Goal: Complete application form

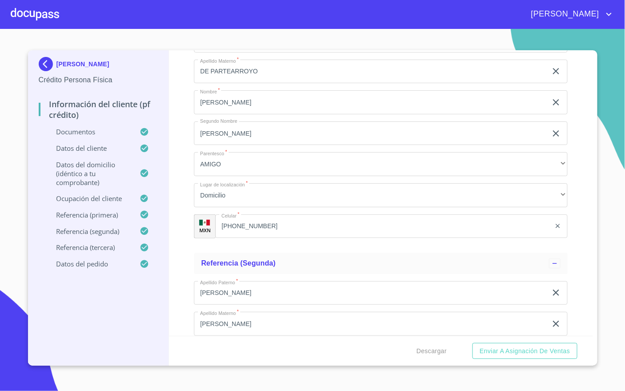
scroll to position [4409, 0]
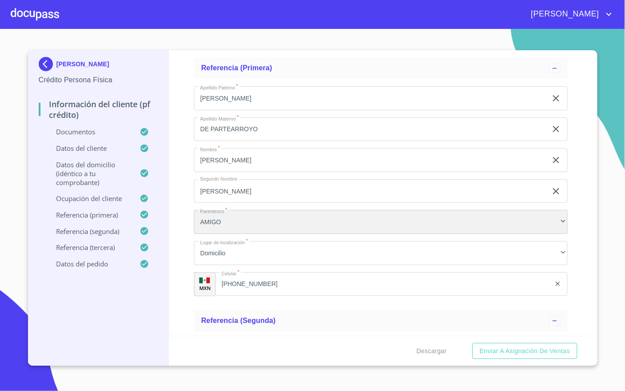
click at [273, 223] on div "AMIGO" at bounding box center [381, 222] width 374 height 24
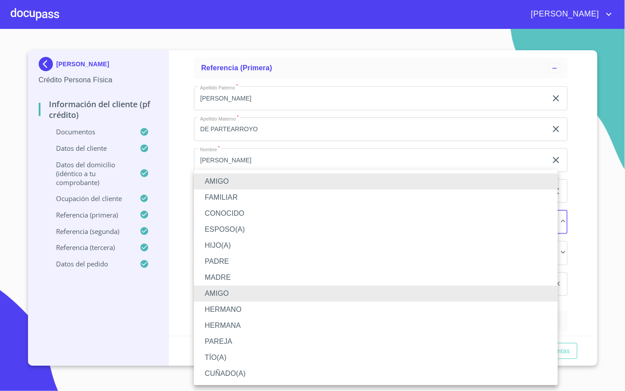
click at [118, 326] on div at bounding box center [312, 195] width 625 height 391
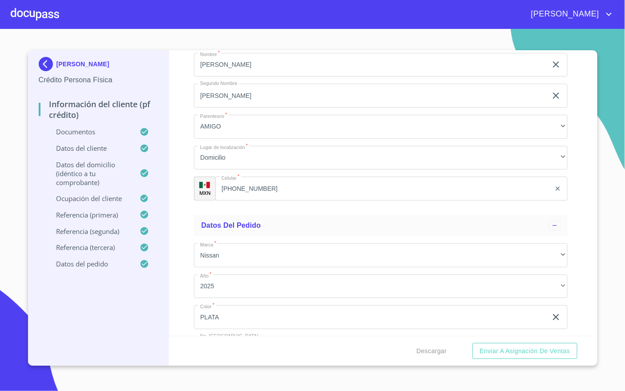
scroll to position [5077, 0]
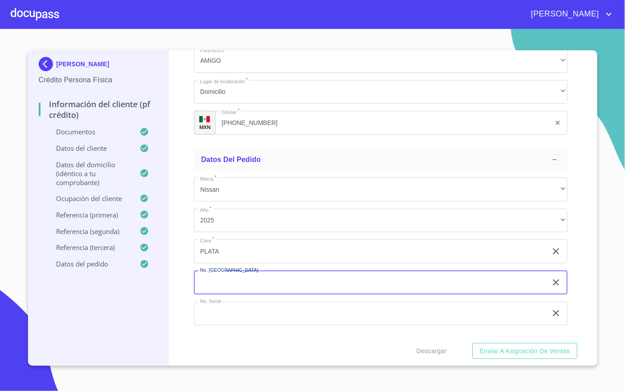
drag, startPoint x: 334, startPoint y: 281, endPoint x: 329, endPoint y: 286, distance: 7.2
click at [329, 285] on input "Documento de identificación   *" at bounding box center [370, 283] width 353 height 24
click at [296, 313] on input "Documento de identificación   *" at bounding box center [370, 314] width 353 height 24
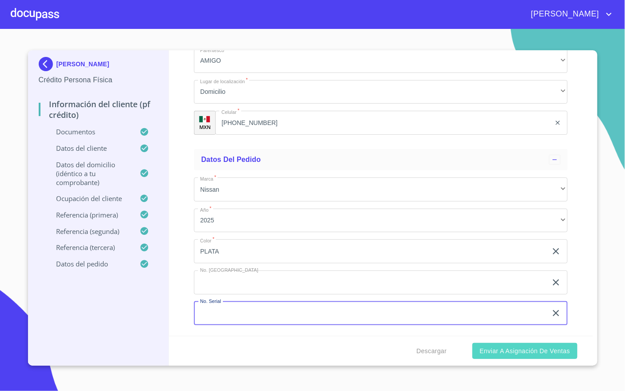
click at [506, 354] on span "Enviar a Asignación de Ventas" at bounding box center [525, 351] width 90 height 11
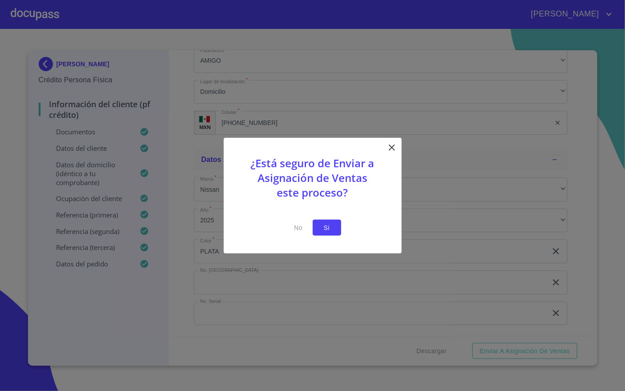
click at [328, 227] on span "Si" at bounding box center [327, 227] width 14 height 11
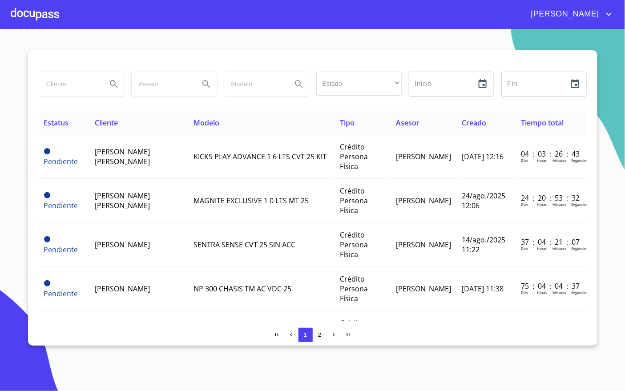
click at [30, 2] on div at bounding box center [35, 14] width 49 height 28
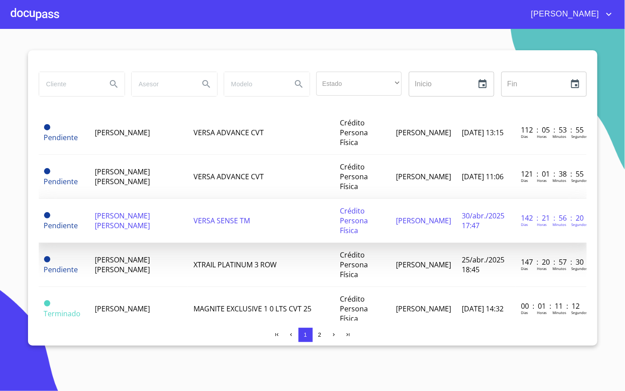
scroll to position [267, 0]
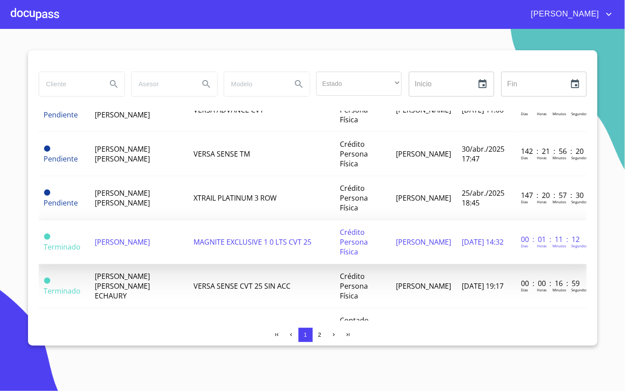
click at [170, 231] on td "[PERSON_NAME]" at bounding box center [138, 242] width 99 height 44
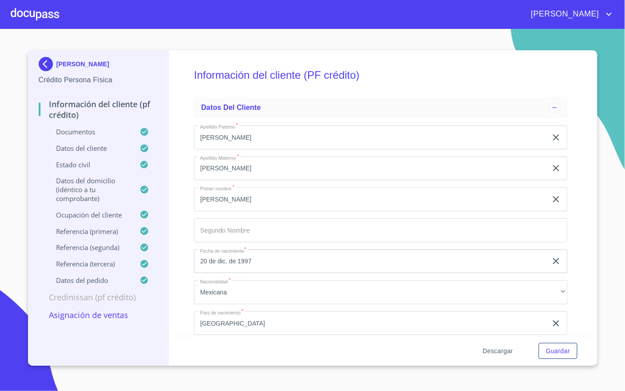
click at [498, 350] on span "Descargar" at bounding box center [498, 351] width 30 height 11
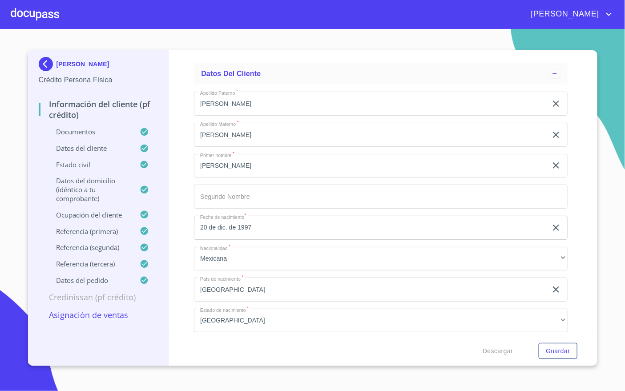
scroll to position [3004, 0]
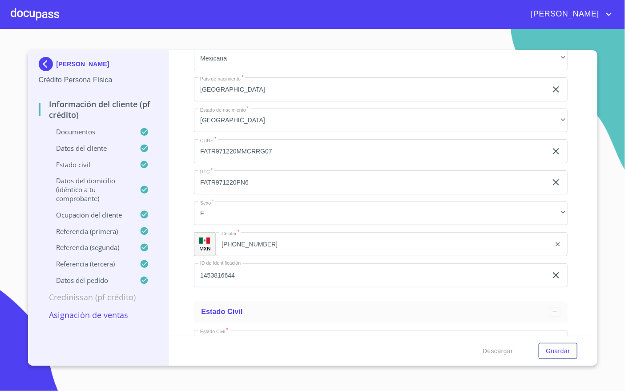
click at [235, 181] on input "FATR971220PN6" at bounding box center [370, 182] width 353 height 24
click at [277, 154] on input "FATR971220MMCRRG07" at bounding box center [370, 151] width 353 height 24
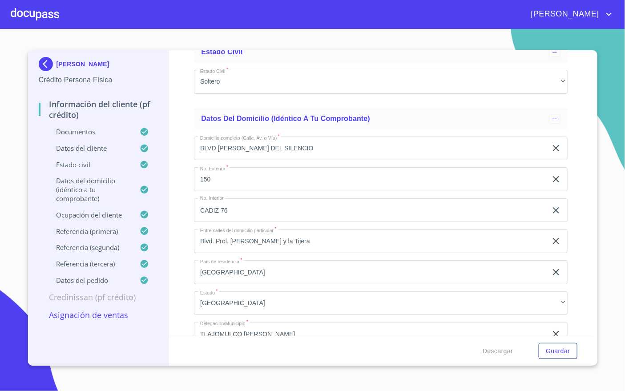
scroll to position [3272, 0]
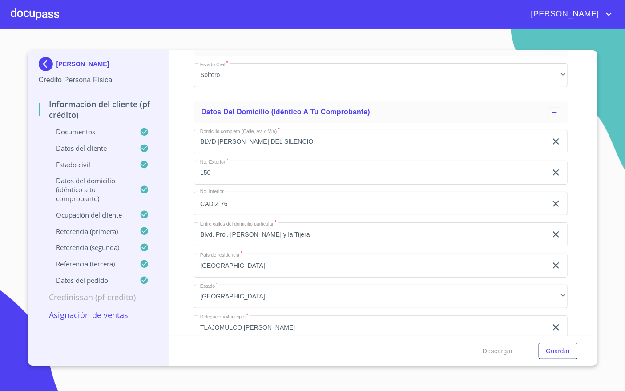
click at [291, 146] on input "BLVD [PERSON_NAME] DEL SILENCIO" at bounding box center [370, 142] width 353 height 24
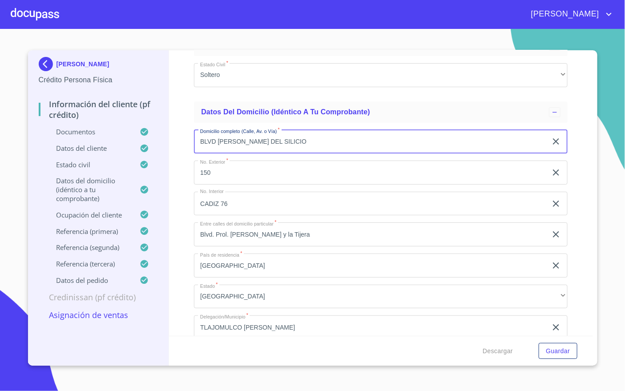
type input "BLVD [PERSON_NAME] DEL SILICIO"
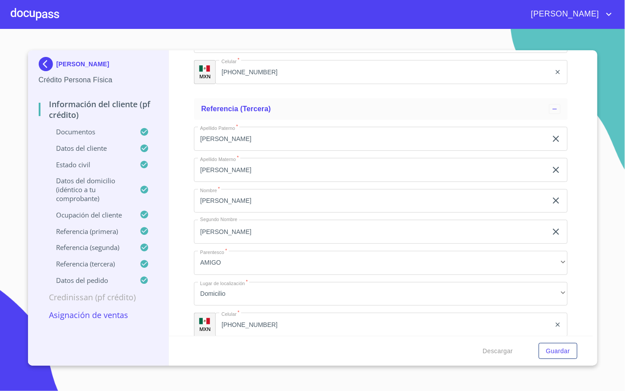
scroll to position [5077, 0]
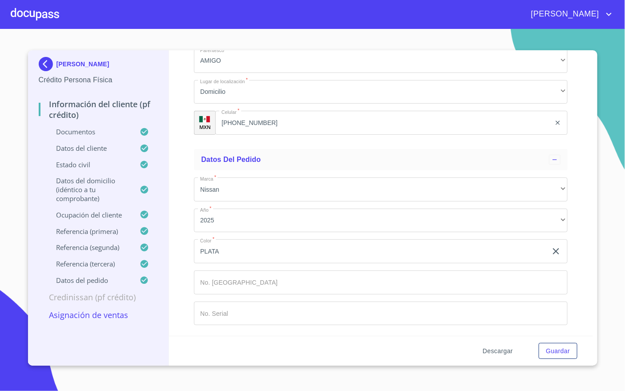
click at [485, 347] on span "Descargar" at bounding box center [498, 351] width 30 height 11
drag, startPoint x: 570, startPoint y: 156, endPoint x: 572, endPoint y: 171, distance: 14.8
click at [570, 156] on div "Información del cliente (PF crédito) Documentos Documento de identificación   *…" at bounding box center [381, 193] width 424 height 286
click at [501, 350] on span "Descargar" at bounding box center [498, 351] width 30 height 11
click at [557, 147] on ul "Datos del pedido Marca   * Nissan ​ Año   * 2025 ​ Color   * PLATA ​ No. Pedido…" at bounding box center [381, 241] width 374 height 191
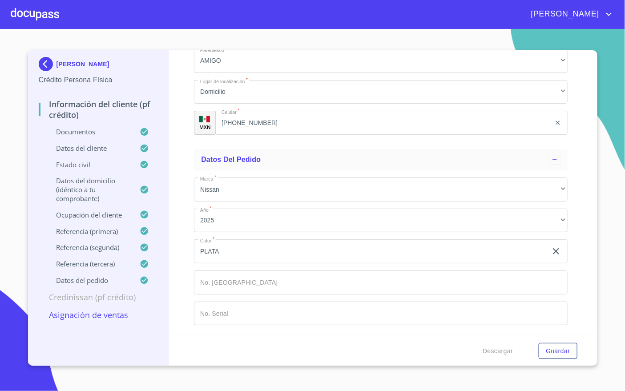
click at [580, 281] on div "Información del cliente (PF crédito) Documentos Documento de identificación   *…" at bounding box center [381, 193] width 424 height 286
click at [497, 347] on span "Descargar" at bounding box center [498, 351] width 30 height 11
click at [500, 356] on span "Descargar" at bounding box center [498, 351] width 30 height 11
click at [495, 346] on span "Descargar" at bounding box center [498, 351] width 30 height 11
click at [553, 349] on span "Guardar" at bounding box center [558, 351] width 24 height 11
